Goal: Task Accomplishment & Management: Use online tool/utility

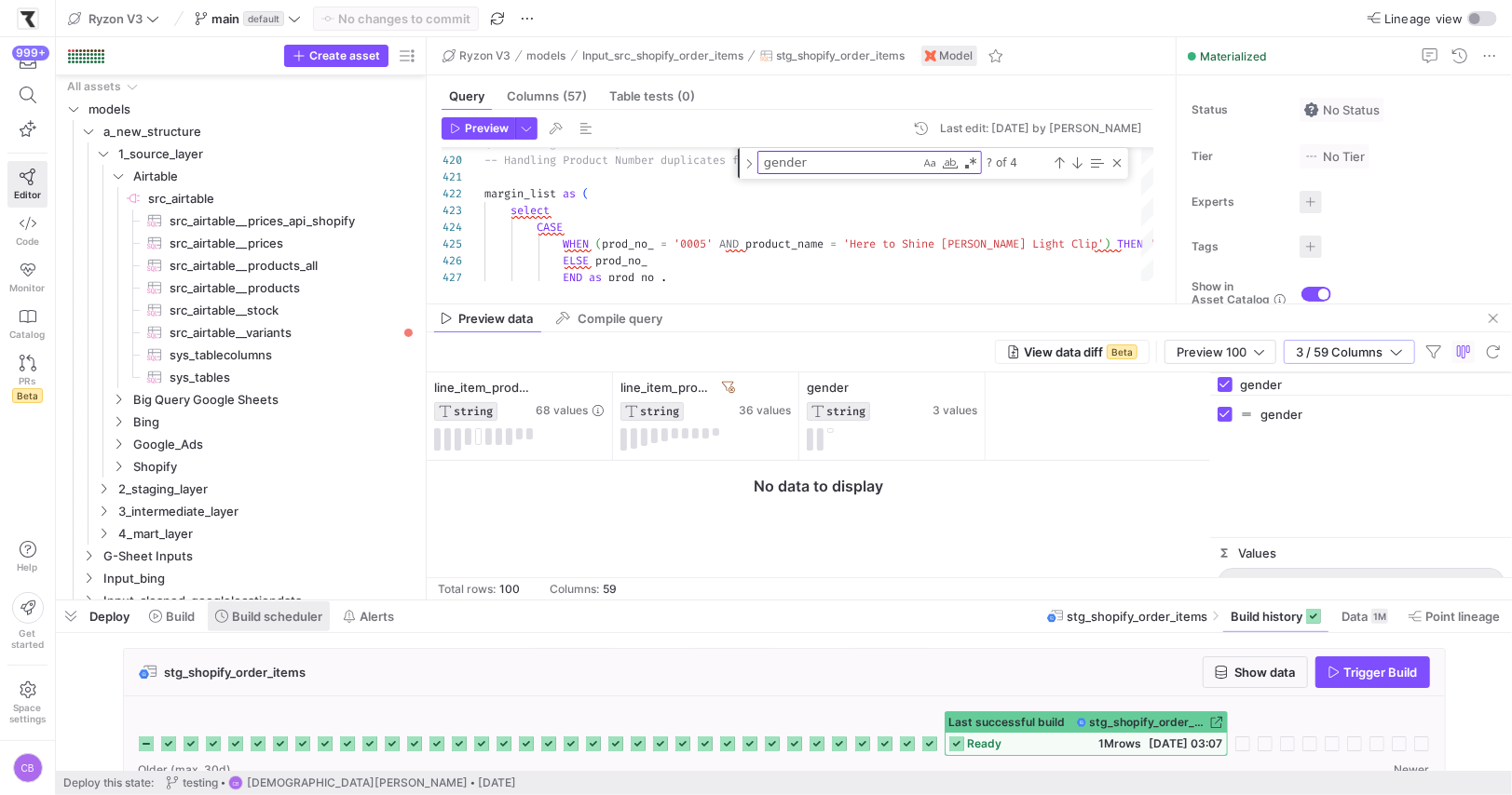
click at [267, 610] on span "Build scheduler" at bounding box center [277, 617] width 90 height 15
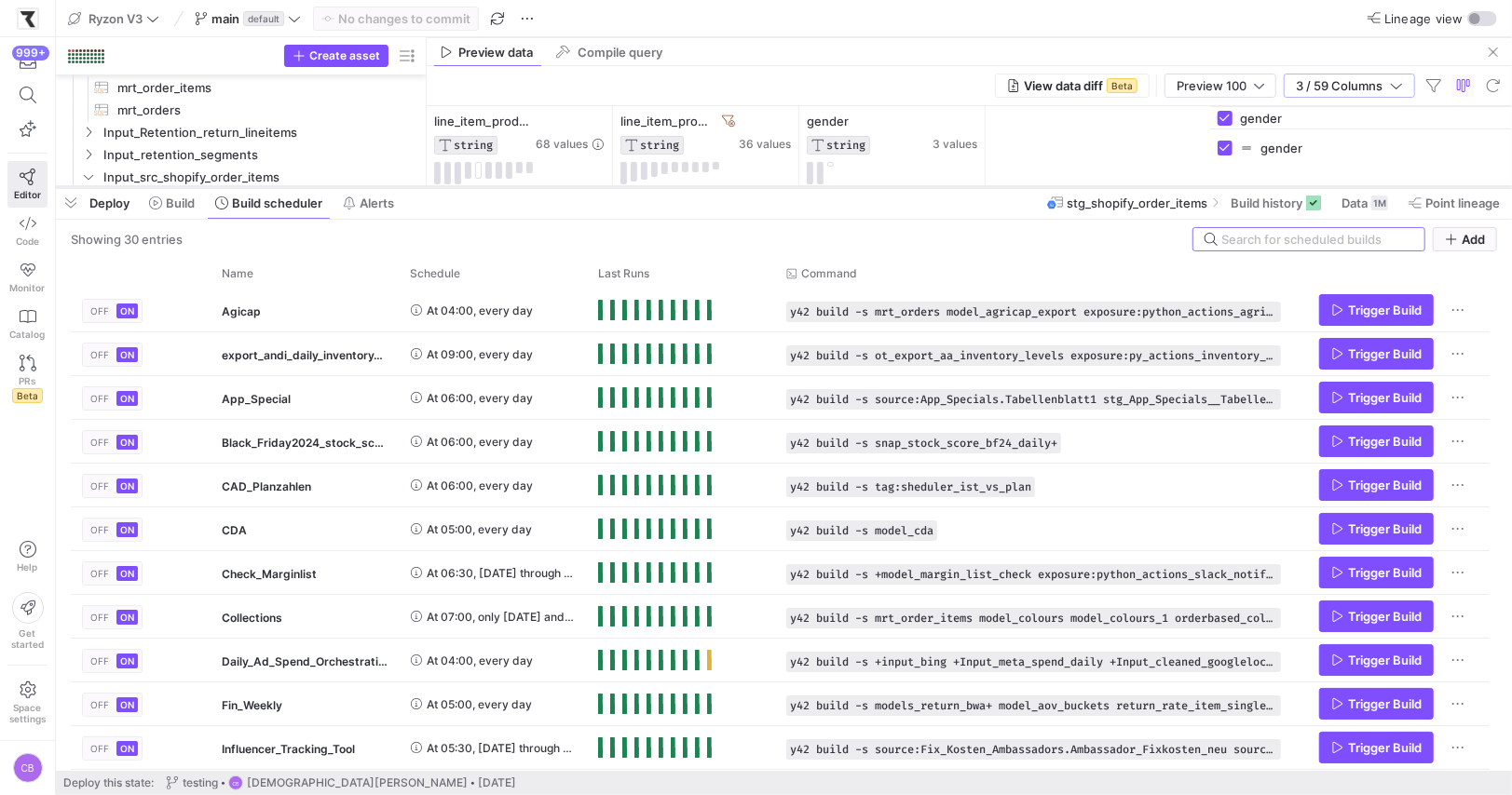
drag, startPoint x: 418, startPoint y: 603, endPoint x: 509, endPoint y: 190, distance: 422.9
click at [509, 190] on div at bounding box center [784, 187] width 1456 height 8
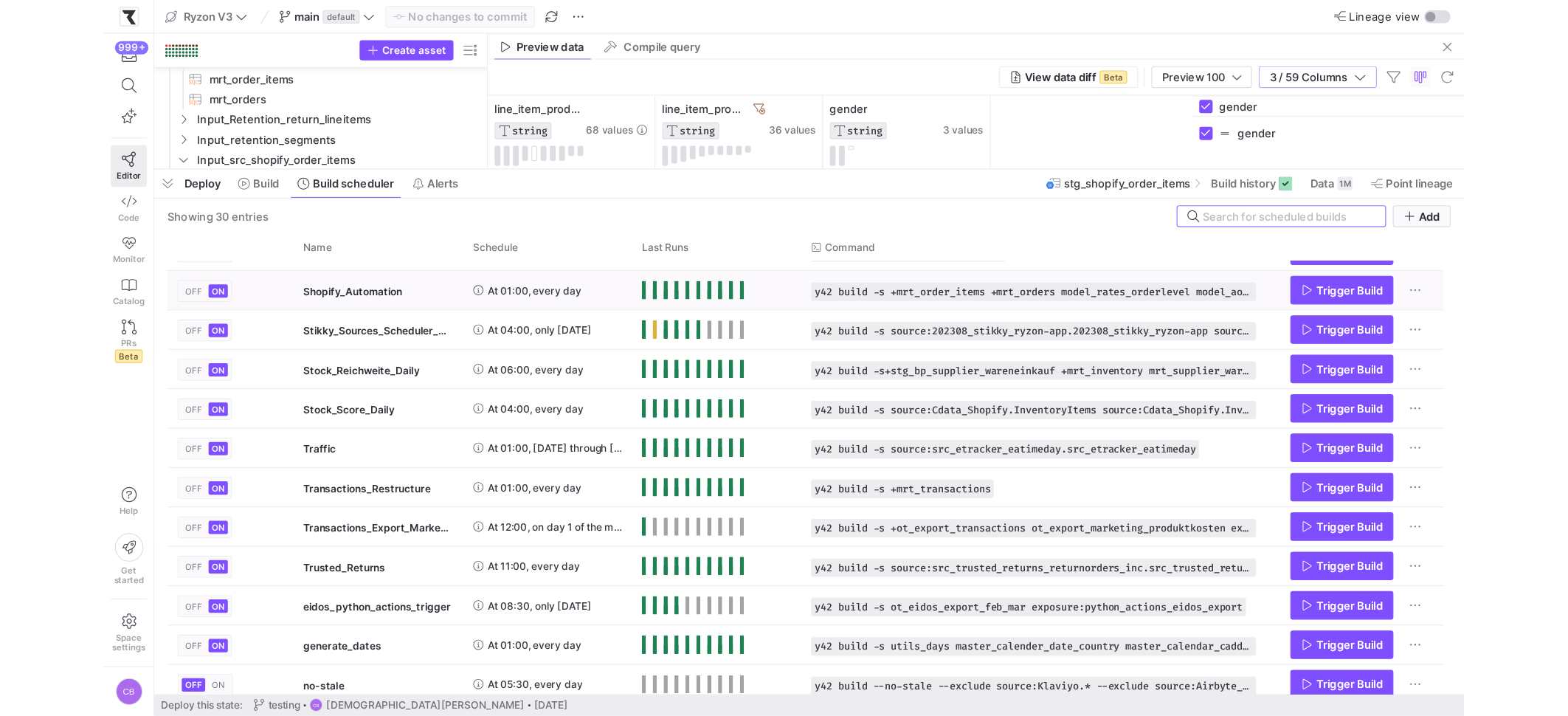
scroll to position [0, 0]
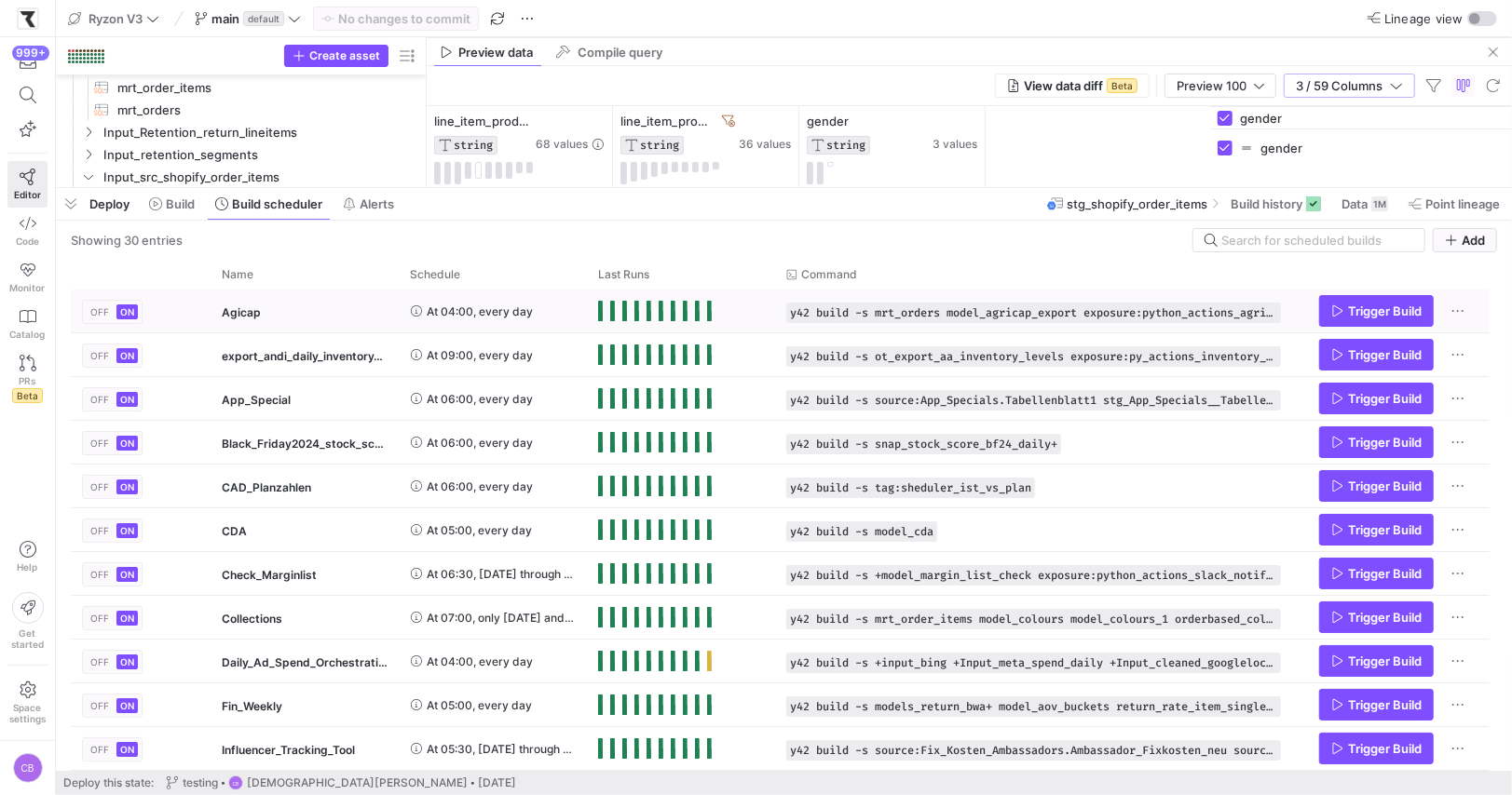
click at [540, 303] on div "At 04:00, every day" at bounding box center [493, 312] width 166 height 41
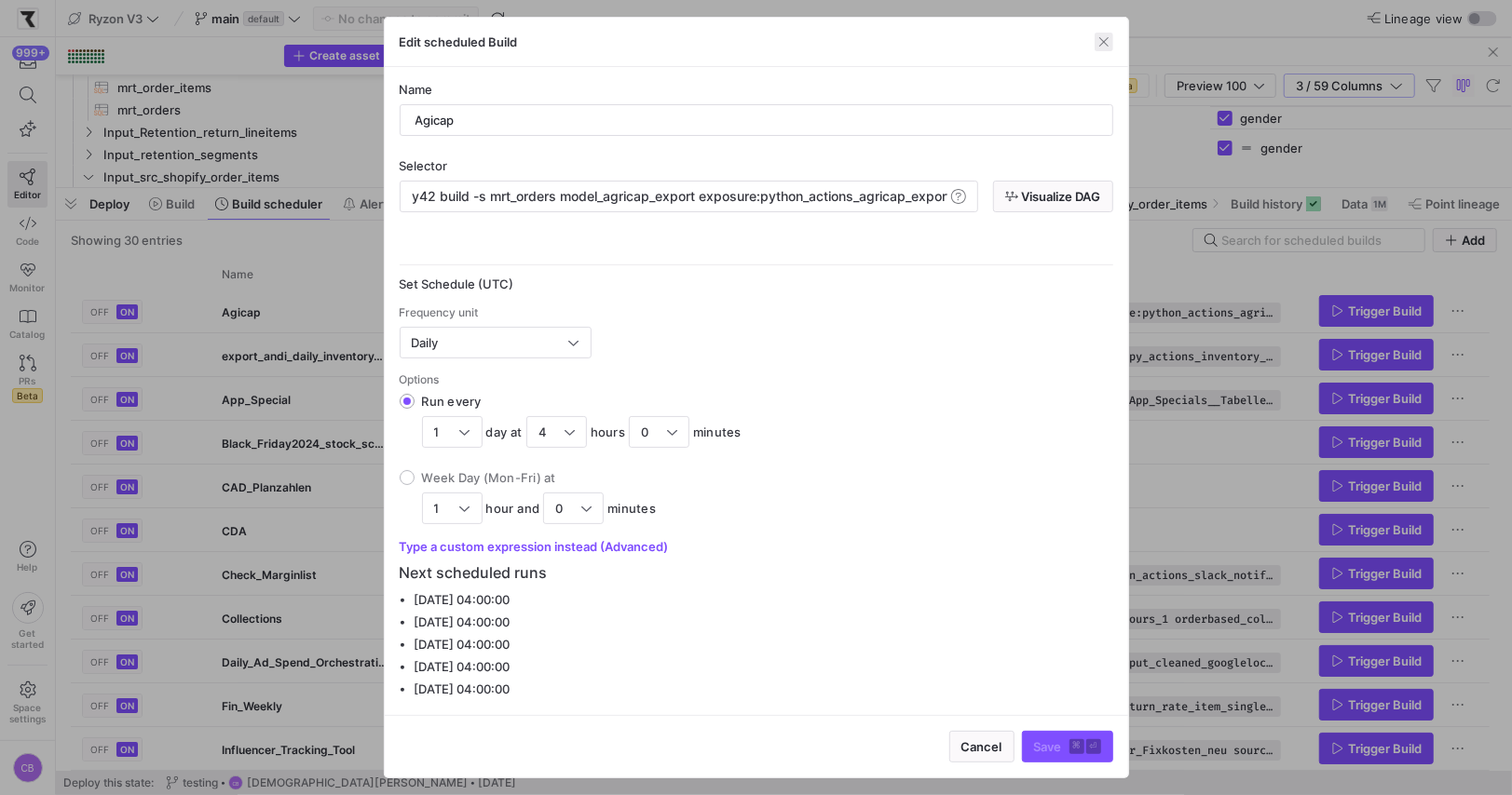
click at [1109, 41] on span "button" at bounding box center [1104, 42] width 19 height 19
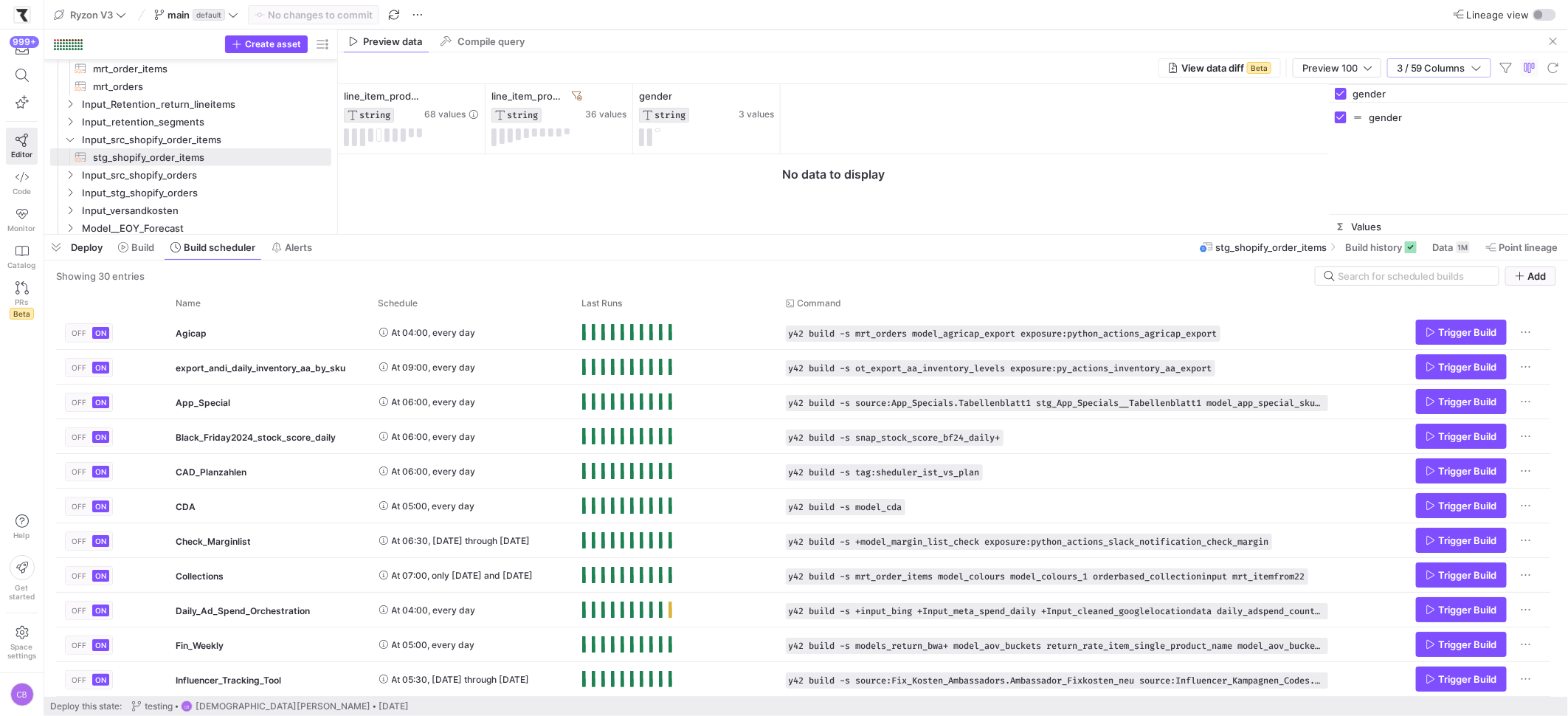
scroll to position [133, 74]
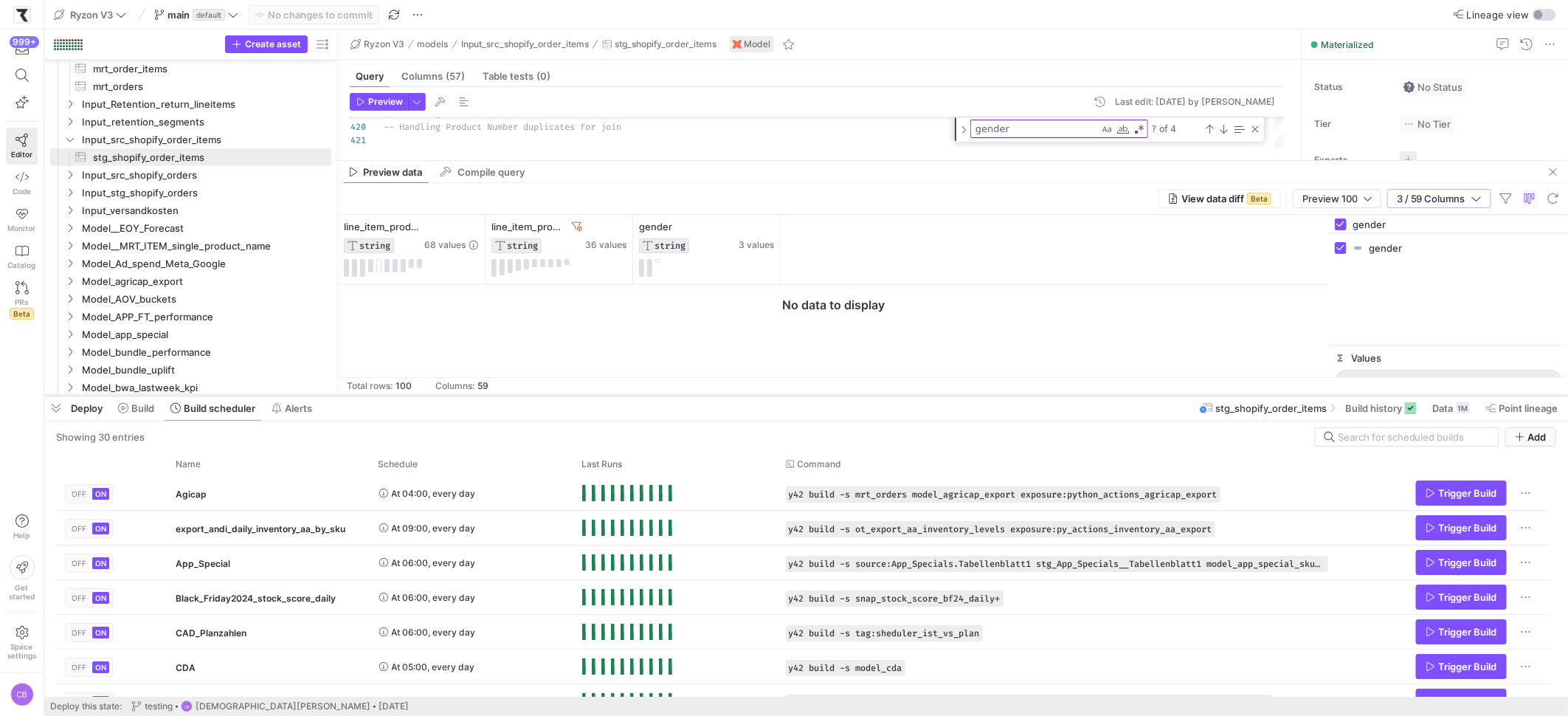
drag, startPoint x: 467, startPoint y: 235, endPoint x: 455, endPoint y: 396, distance: 161.4
click at [455, 396] on div at bounding box center [806, 396] width 1523 height 6
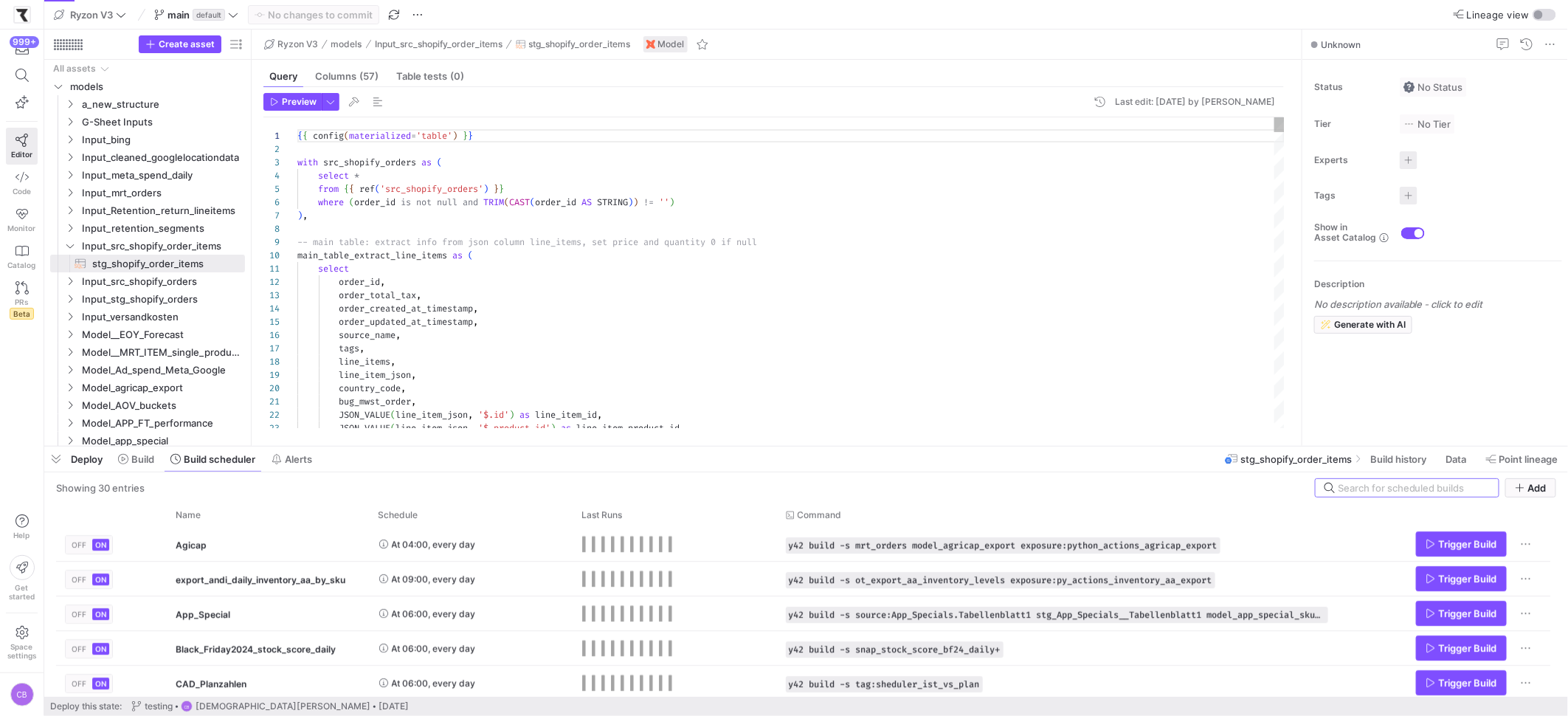
scroll to position [133, 0]
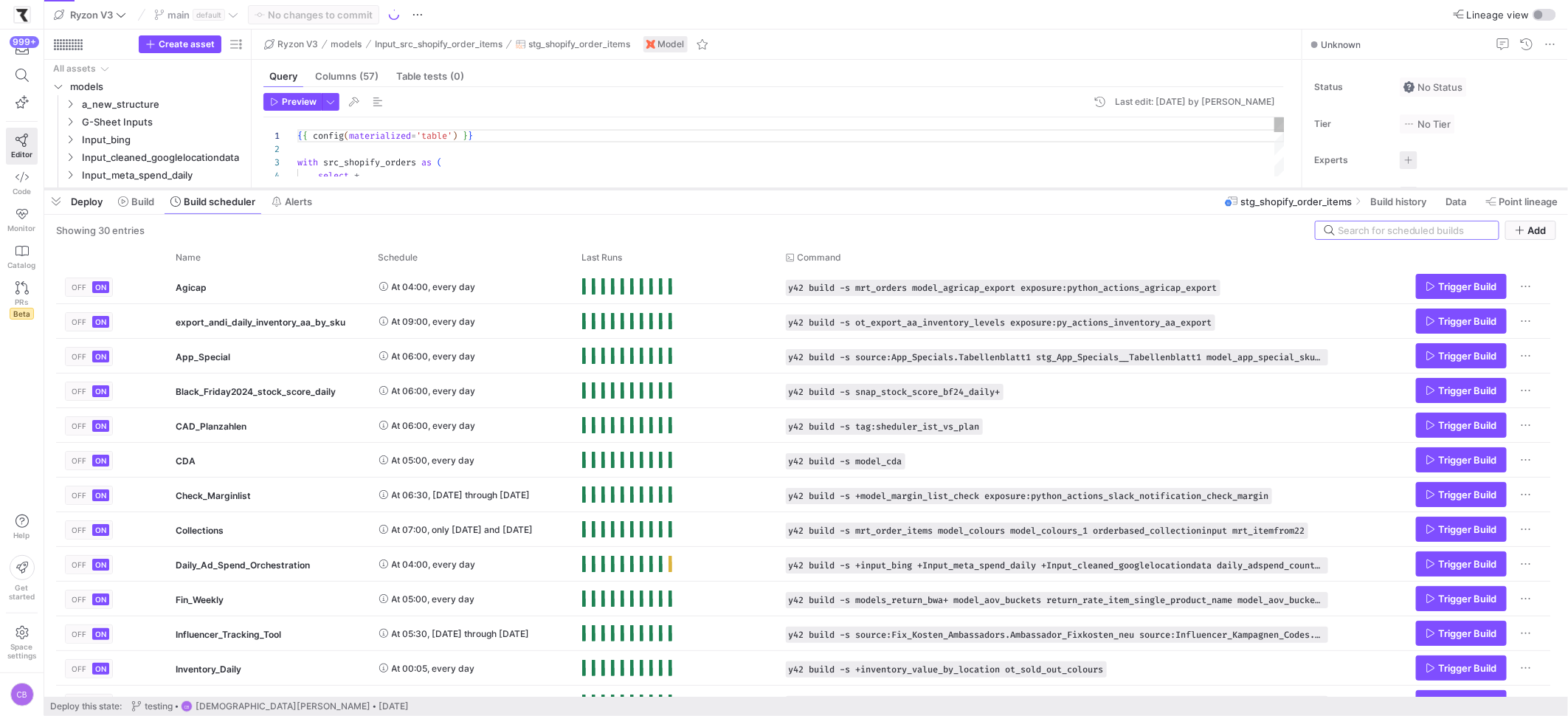
drag, startPoint x: 772, startPoint y: 444, endPoint x: 730, endPoint y: 187, distance: 260.4
click at [730, 187] on div at bounding box center [806, 189] width 1523 height 6
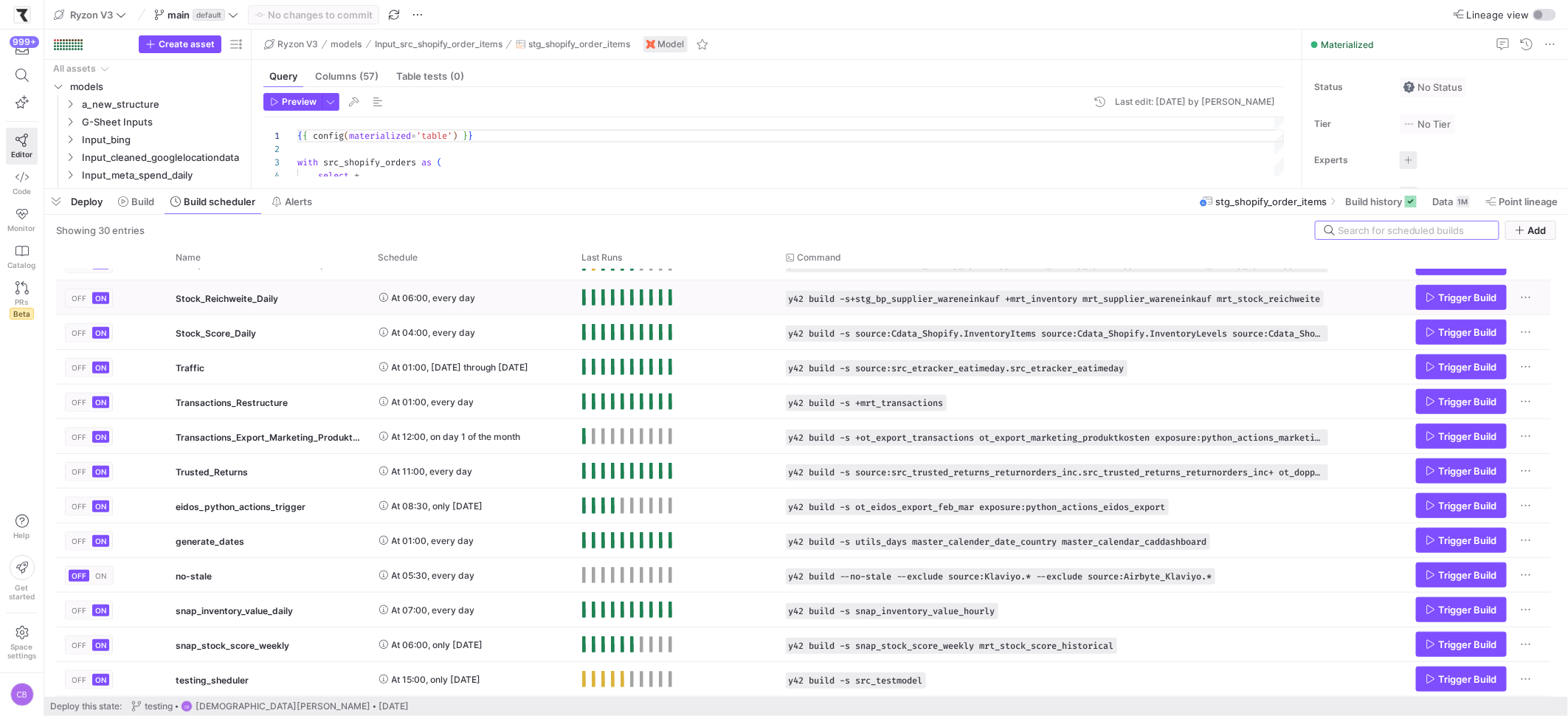
scroll to position [135, 0]
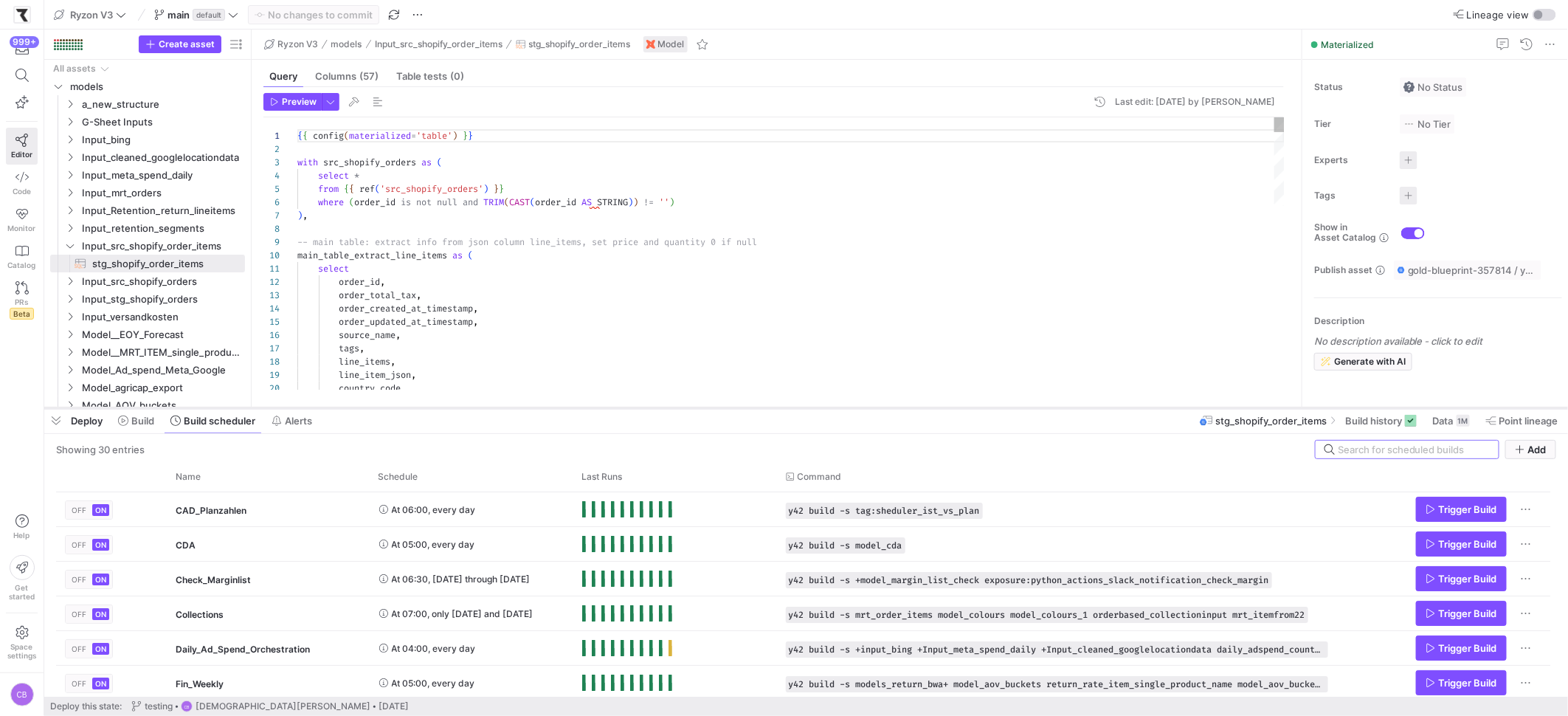
drag, startPoint x: 842, startPoint y: 188, endPoint x: 868, endPoint y: 407, distance: 220.5
click at [868, 407] on div at bounding box center [806, 408] width 1523 height 6
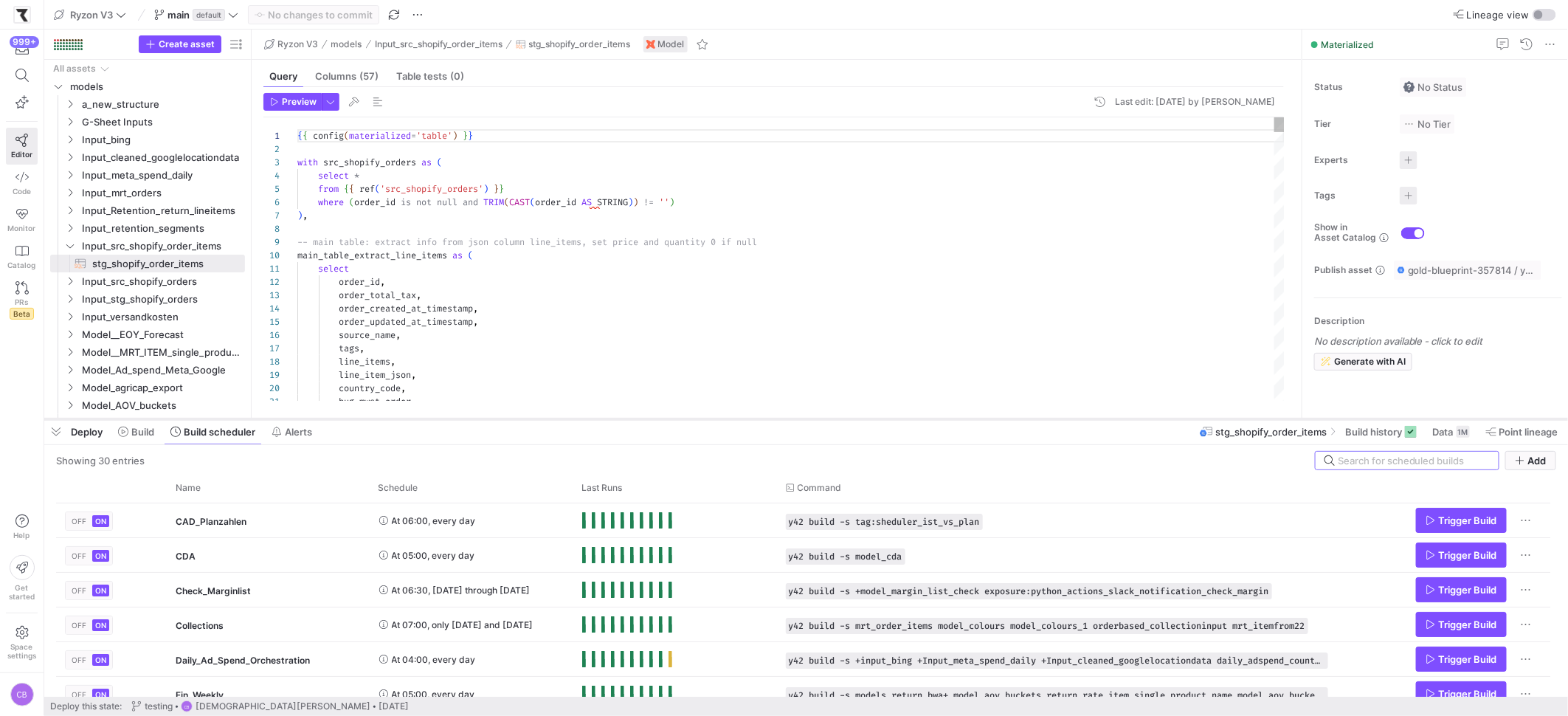
drag, startPoint x: 714, startPoint y: 408, endPoint x: 807, endPoint y: 419, distance: 93.6
click at [807, 419] on div at bounding box center [806, 419] width 1523 height 6
